Goal: Navigation & Orientation: Understand site structure

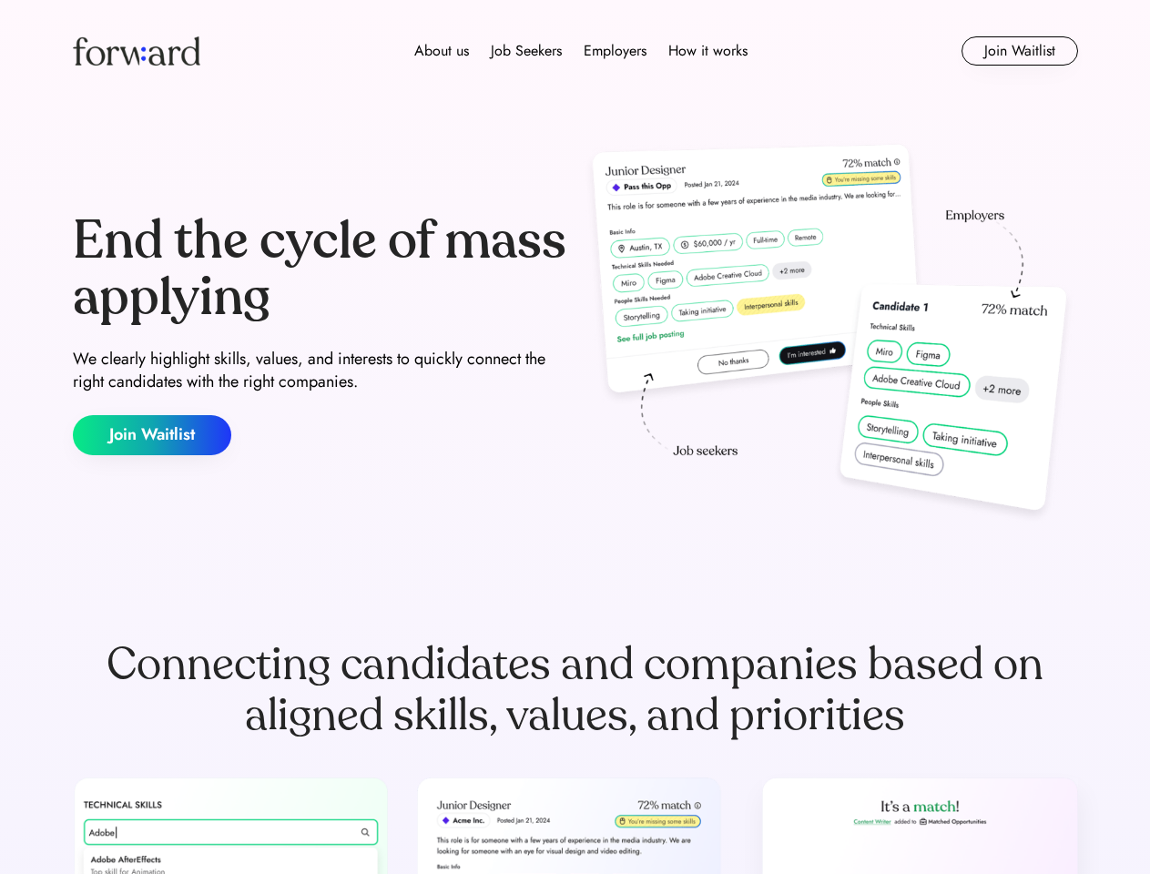
click at [575, 437] on div "End the cycle of mass applying We clearly highlight skills, values, and interes…" at bounding box center [575, 334] width 1005 height 392
click at [575, 51] on div "About us Job Seekers Employers How it works" at bounding box center [580, 51] width 717 height 22
click at [137, 51] on img at bounding box center [136, 50] width 127 height 29
click at [581, 51] on div "About us Job Seekers Employers How it works" at bounding box center [580, 51] width 717 height 22
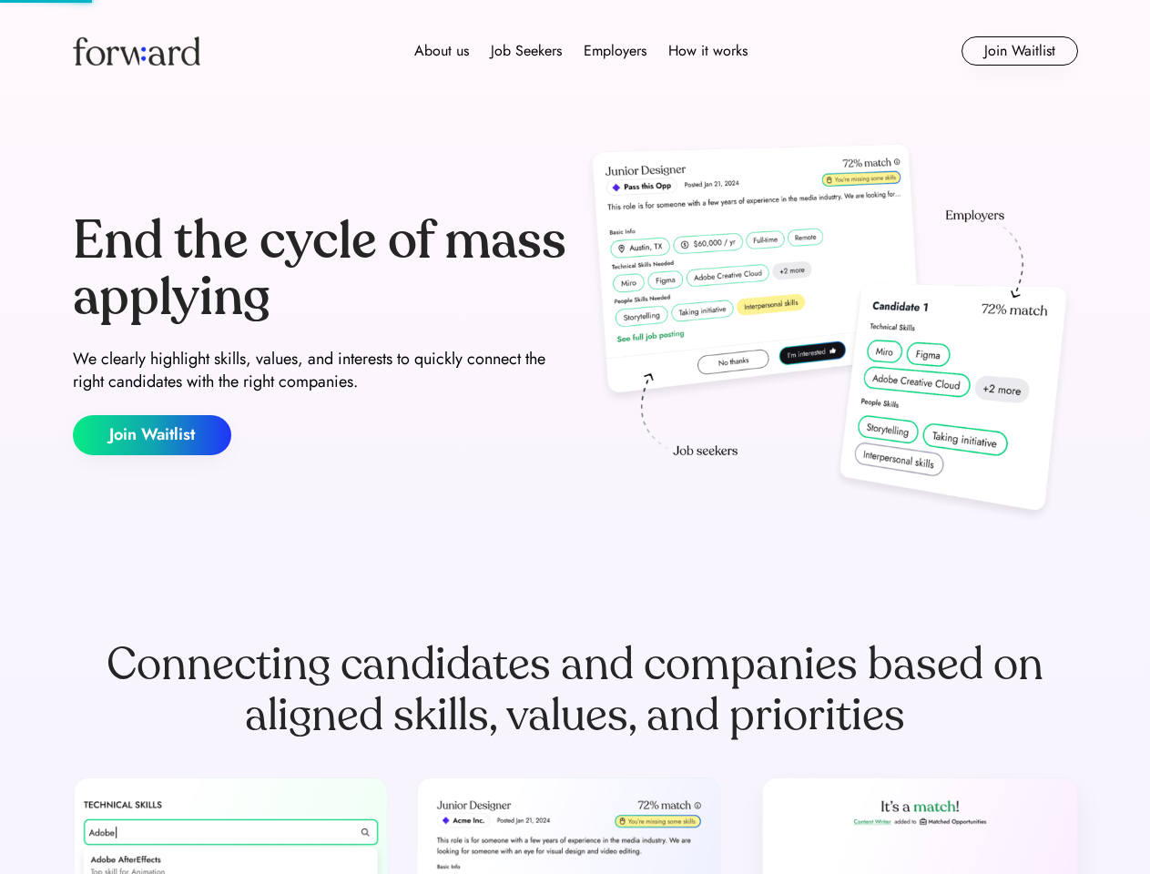
click at [442, 51] on div "About us" at bounding box center [441, 51] width 55 height 22
click at [526, 51] on div "Job Seekers" at bounding box center [526, 51] width 71 height 22
click at [615, 51] on div "Employers" at bounding box center [615, 51] width 63 height 22
click at [707, 51] on div "How it works" at bounding box center [707, 51] width 79 height 22
click at [1019, 51] on button "Join Waitlist" at bounding box center [1020, 50] width 117 height 29
